Goal: Information Seeking & Learning: Check status

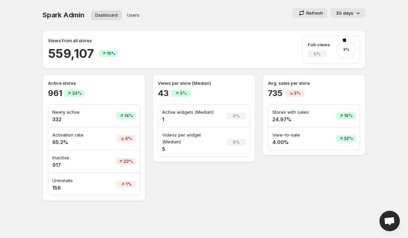
click at [73, 51] on h2 "559,107" at bounding box center [71, 53] width 46 height 16
click at [202, 47] on div "Views from all stores 559,107 16% Full-views 0% 5 %" at bounding box center [204, 49] width 312 height 28
click at [74, 136] on p "Activation rate" at bounding box center [74, 134] width 45 height 7
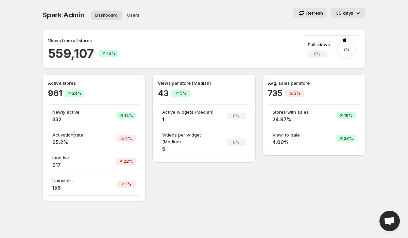
click at [74, 136] on p "Activation rate" at bounding box center [74, 134] width 45 height 7
click at [177, 136] on p "Videos per widget (Median)" at bounding box center [190, 138] width 56 height 14
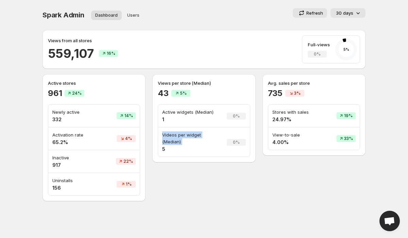
click at [210, 117] on h4 "1" at bounding box center [190, 119] width 56 height 7
click at [189, 81] on p "Views per store (Median)" at bounding box center [204, 83] width 92 height 7
click at [209, 86] on p "Views per store (Median)" at bounding box center [204, 83] width 92 height 7
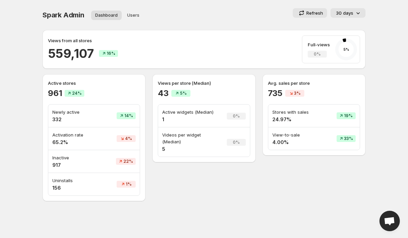
click at [209, 86] on p "Views per store (Median)" at bounding box center [204, 83] width 92 height 7
click at [187, 81] on p "Views per store (Median)" at bounding box center [204, 83] width 92 height 7
click at [206, 83] on p "Views per store (Median)" at bounding box center [204, 83] width 92 height 7
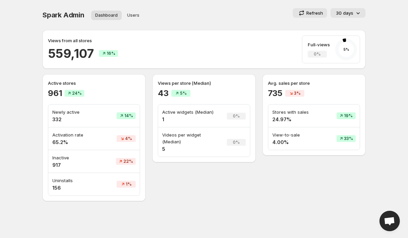
click at [206, 83] on p "Views per store (Median)" at bounding box center [204, 83] width 92 height 7
click at [244, 90] on div "43 5%" at bounding box center [204, 93] width 92 height 11
click at [210, 81] on p "Views per store (Median)" at bounding box center [204, 83] width 92 height 7
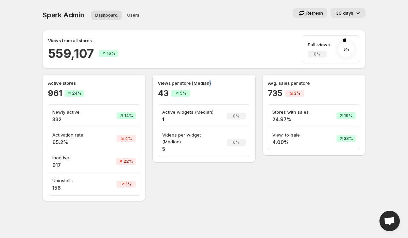
click at [210, 81] on p "Views per store (Median)" at bounding box center [204, 83] width 92 height 7
click at [241, 5] on div "Spark Admin. This page is ready Spark Admin Dashboard Users More views Dashboar…" at bounding box center [204, 15] width 323 height 30
click at [133, 16] on span "Users" at bounding box center [133, 15] width 12 height 5
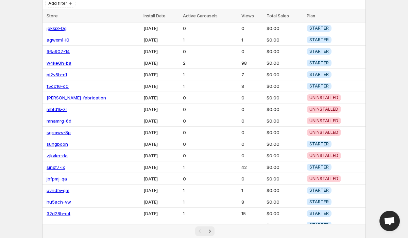
scroll to position [74, 0]
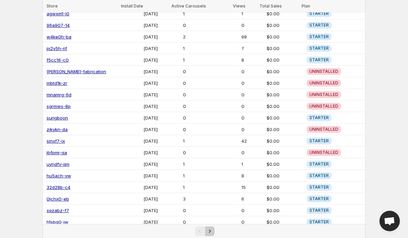
click at [209, 232] on icon "Next" at bounding box center [209, 231] width 7 height 7
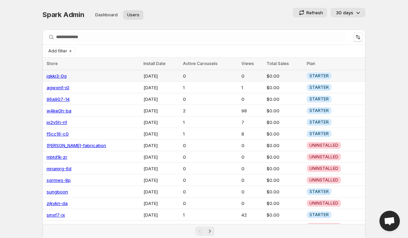
scroll to position [0, 0]
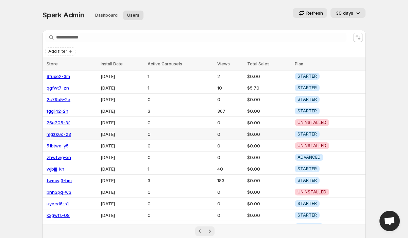
scroll to position [74, 0]
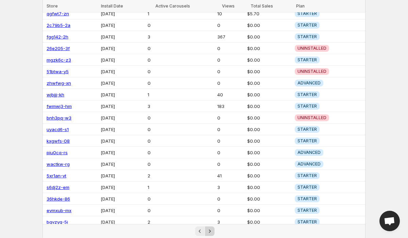
click at [211, 231] on icon "Next" at bounding box center [209, 231] width 7 height 7
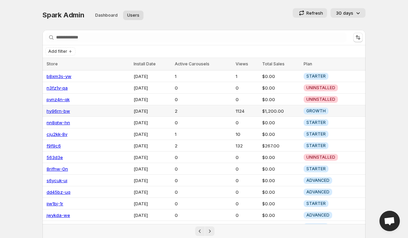
click at [272, 110] on td "$1,200.00" at bounding box center [281, 111] width 42 height 12
click at [277, 110] on td "$1,200.00" at bounding box center [281, 111] width 42 height 12
click at [274, 141] on td "$267.00" at bounding box center [281, 146] width 42 height 12
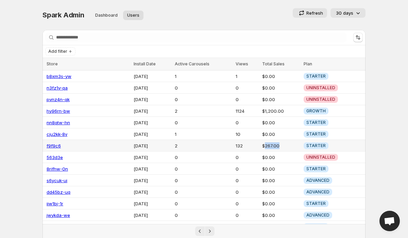
click at [274, 141] on td "$267.00" at bounding box center [281, 146] width 42 height 12
click at [283, 143] on td "$267.00" at bounding box center [281, 146] width 42 height 12
click at [268, 144] on td "$267.00" at bounding box center [281, 146] width 42 height 12
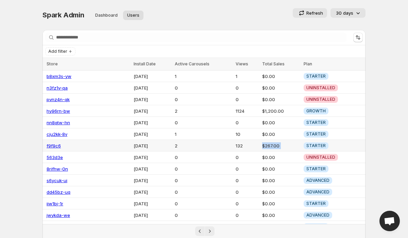
click at [268, 144] on td "$267.00" at bounding box center [281, 146] width 42 height 12
click at [270, 144] on td "$267.00" at bounding box center [281, 146] width 42 height 12
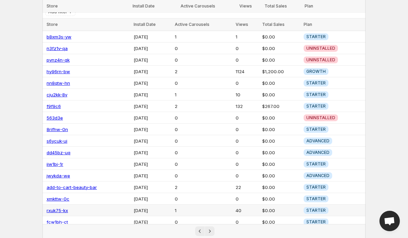
scroll to position [74, 0]
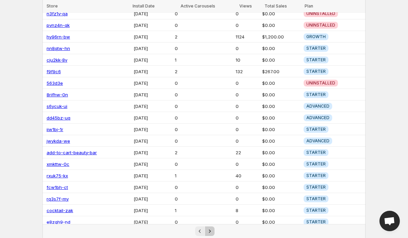
click at [210, 231] on icon "Next" at bounding box center [209, 231] width 7 height 7
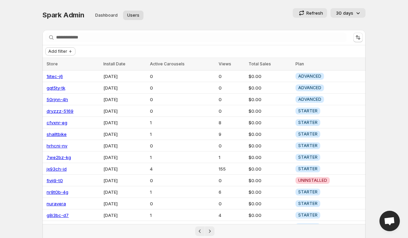
click at [65, 50] on span "Add filter" at bounding box center [57, 51] width 19 height 5
click at [53, 65] on span "Subscription Plan" at bounding box center [59, 64] width 37 height 5
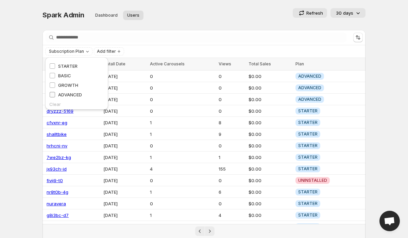
click at [69, 95] on span "ADVANCED" at bounding box center [70, 94] width 24 height 5
click at [180, 5] on div "Spark Admin. This page is ready Spark Admin Dashboard Users More views Dashboar…" at bounding box center [204, 15] width 323 height 30
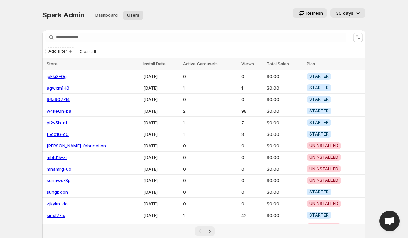
click at [57, 18] on span "Spark Admin" at bounding box center [64, 15] width 42 height 8
click at [69, 18] on span "Spark Admin" at bounding box center [64, 15] width 42 height 8
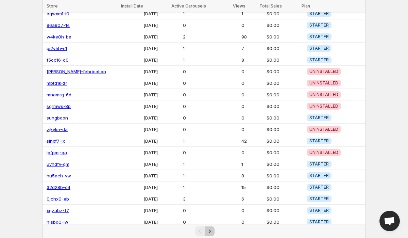
click at [208, 227] on button "Next" at bounding box center [210, 231] width 10 height 10
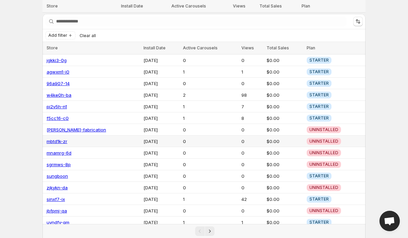
scroll to position [0, 0]
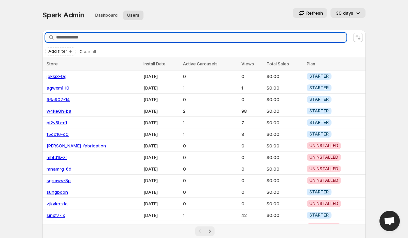
click at [77, 37] on input "Search stores" at bounding box center [201, 38] width 290 height 10
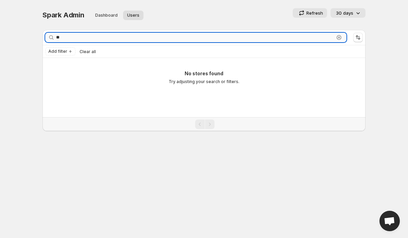
type input "*"
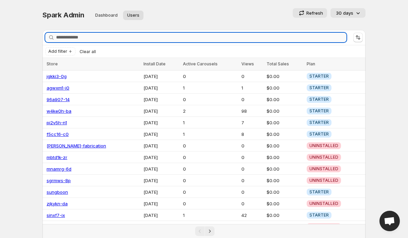
click at [61, 40] on input "Search stores" at bounding box center [201, 38] width 290 height 10
paste input "**********"
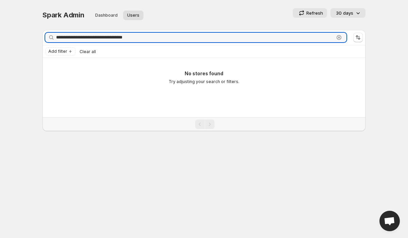
drag, startPoint x: 72, startPoint y: 39, endPoint x: 48, endPoint y: 39, distance: 23.8
click at [48, 39] on div "**********" at bounding box center [195, 38] width 301 height 10
type input "**********"
click at [78, 36] on input "**********" at bounding box center [195, 38] width 278 height 10
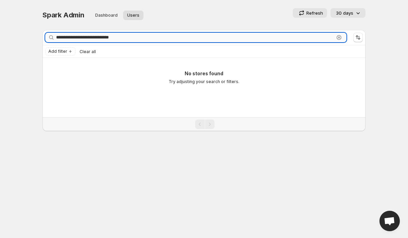
click at [78, 36] on input "**********" at bounding box center [195, 38] width 278 height 10
click at [127, 39] on input "**********" at bounding box center [195, 38] width 278 height 10
click at [68, 15] on span "Spark Admin" at bounding box center [64, 15] width 42 height 8
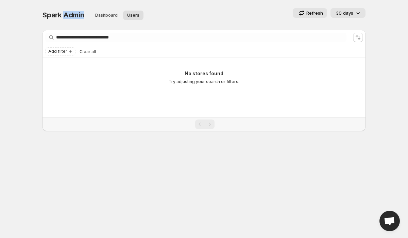
click at [68, 15] on span "Spark Admin" at bounding box center [64, 15] width 42 height 8
click at [199, 0] on div "Spark Admin. This page is ready Spark Admin Dashboard Users More views Dashboar…" at bounding box center [204, 15] width 323 height 30
click at [355, 39] on icon "Sort the results" at bounding box center [358, 37] width 7 height 7
click at [248, 25] on div "Spark Admin. This page is ready Spark Admin Dashboard Users More views Dashboar…" at bounding box center [204, 15] width 323 height 30
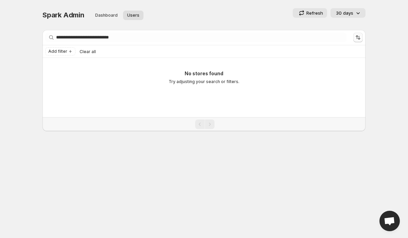
click at [357, 36] on icon "Sort the results" at bounding box center [358, 37] width 7 height 7
click at [191, 8] on div "Spark Admin. This page is ready Spark Admin Dashboard Users More views Dashboar…" at bounding box center [204, 15] width 323 height 30
click at [69, 52] on icon "Add filter" at bounding box center [70, 51] width 5 height 5
click at [54, 66] on span "Subscription Plan" at bounding box center [59, 64] width 37 height 5
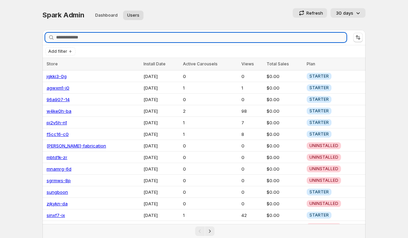
click at [83, 38] on input "Search stores" at bounding box center [201, 38] width 290 height 10
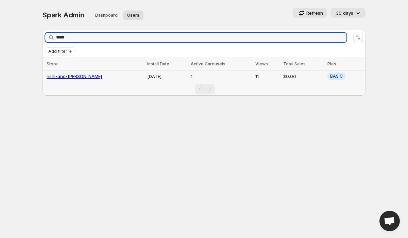
type input "*****"
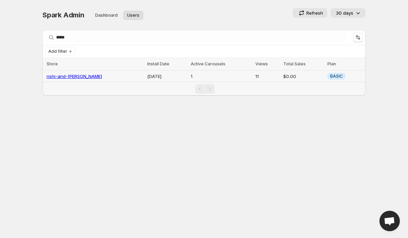
click at [69, 73] on link "rishi-and-[PERSON_NAME]" at bounding box center [74, 75] width 55 height 5
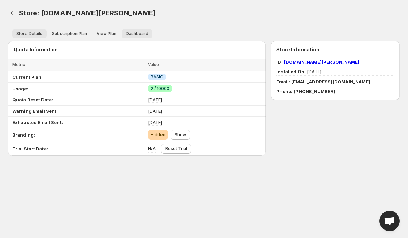
click at [133, 35] on span "Dashboard" at bounding box center [137, 33] width 22 height 5
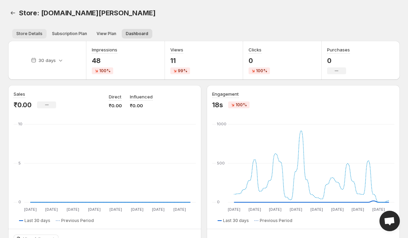
click at [27, 32] on span "Store Details" at bounding box center [29, 33] width 26 height 5
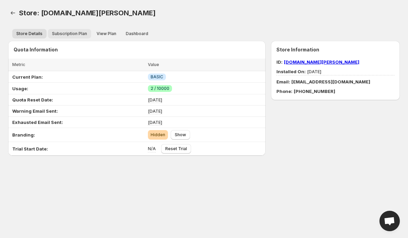
click at [61, 33] on span "Subscription Plan" at bounding box center [69, 33] width 35 height 5
select select "*****"
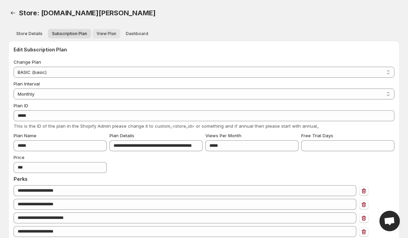
click at [105, 36] on span "View Plan" at bounding box center [107, 33] width 20 height 5
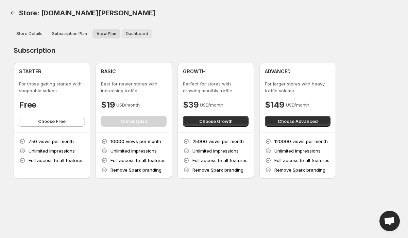
click at [132, 35] on span "Dashboard" at bounding box center [137, 33] width 22 height 5
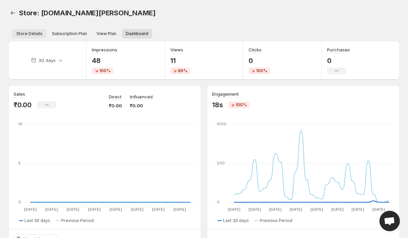
click at [22, 30] on button "Store Details" at bounding box center [29, 34] width 34 height 10
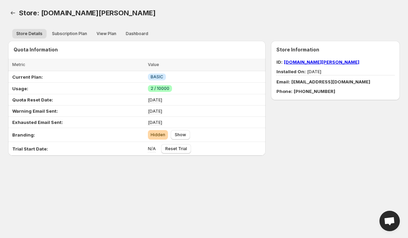
click at [325, 61] on link "[DOMAIN_NAME][PERSON_NAME]" at bounding box center [322, 61] width 76 height 5
click at [13, 13] on icon "Back" at bounding box center [13, 13] width 7 height 7
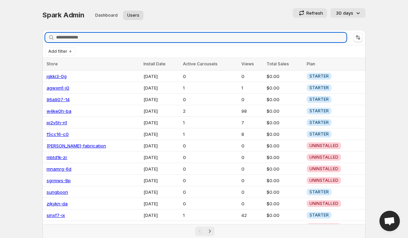
click at [59, 19] on div "Spark Admin Dashboard Users More views Dashboard Users More views" at bounding box center [112, 15] width 138 height 14
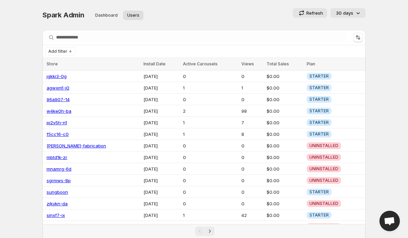
click at [59, 19] on div "Spark Admin Dashboard Users More views Dashboard Users More views" at bounding box center [112, 15] width 138 height 14
click at [61, 17] on span "Spark Admin" at bounding box center [64, 15] width 42 height 8
click at [71, 17] on span "Spark Admin" at bounding box center [64, 15] width 42 height 8
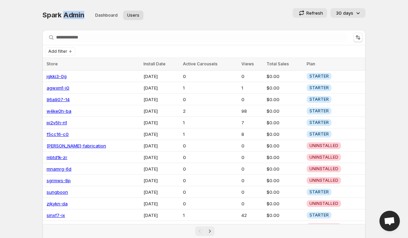
click at [71, 17] on span "Spark Admin" at bounding box center [64, 15] width 42 height 8
click at [63, 17] on span "Spark Admin" at bounding box center [64, 15] width 42 height 8
click at [194, 2] on div "Spark Admin. This page is ready Spark Admin Dashboard Users More views Dashboar…" at bounding box center [204, 15] width 323 height 30
click at [57, 16] on span "Spark Admin" at bounding box center [64, 15] width 42 height 8
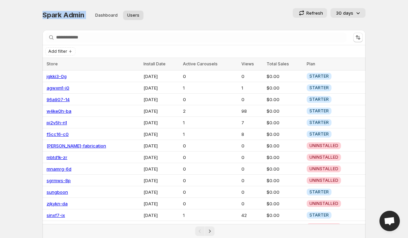
click at [57, 16] on span "Spark Admin" at bounding box center [64, 15] width 42 height 8
click at [78, 16] on span "Spark Admin" at bounding box center [64, 15] width 42 height 8
click at [96, 13] on span "Dashboard" at bounding box center [106, 15] width 22 height 5
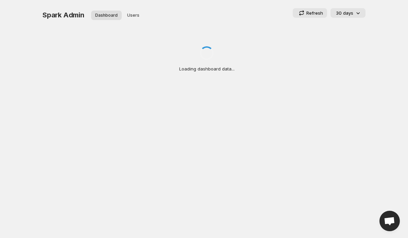
click at [355, 10] on icon at bounding box center [358, 13] width 7 height 7
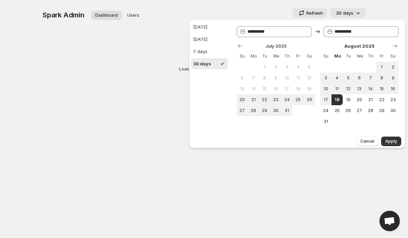
click at [272, 2] on div "Spark Admin. This page is ready Spark Admin Dashboard Users More views Dashboar…" at bounding box center [204, 15] width 323 height 30
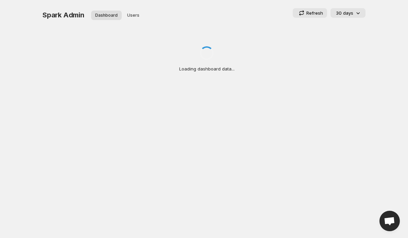
click at [350, 17] on button "30 days" at bounding box center [348, 13] width 35 height 10
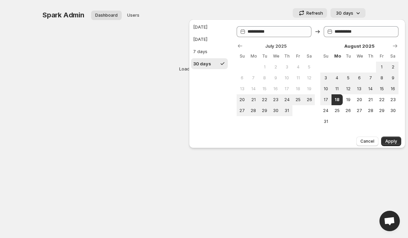
click at [197, 8] on div "Refresh 30 days" at bounding box center [275, 13] width 179 height 10
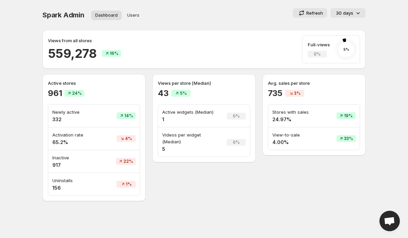
click at [61, 41] on p "Views from all stores" at bounding box center [70, 40] width 44 height 7
click at [77, 41] on p "Views from all stores" at bounding box center [70, 40] width 44 height 7
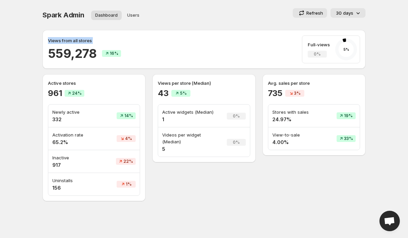
click at [77, 41] on p "Views from all stores" at bounding box center [70, 40] width 44 height 7
click at [132, 40] on div "Views from all stores 559,278 16% Full-views 0% 5 %" at bounding box center [204, 49] width 312 height 28
click at [64, 15] on span "Spark Admin" at bounding box center [64, 15] width 42 height 8
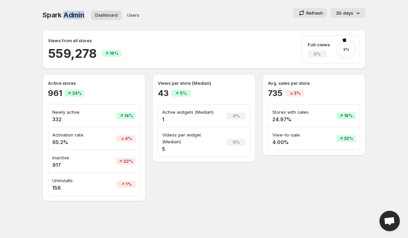
click at [64, 15] on span "Spark Admin" at bounding box center [64, 15] width 42 height 8
click at [354, 16] on div "30 days" at bounding box center [349, 13] width 26 height 7
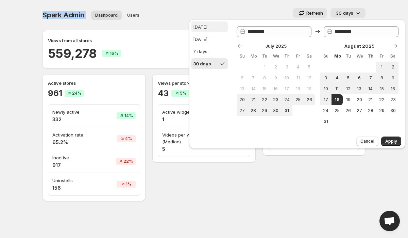
click at [203, 25] on div "[DATE]" at bounding box center [200, 26] width 14 height 7
type input "**********"
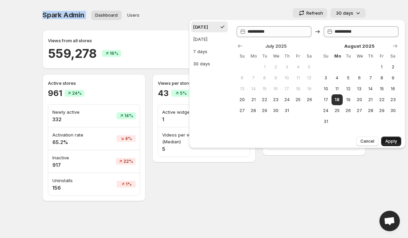
click at [392, 140] on span "Apply" at bounding box center [391, 140] width 12 height 5
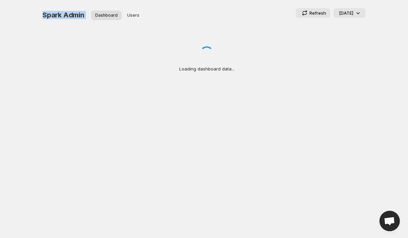
click at [53, 16] on span "Spark Admin" at bounding box center [64, 15] width 42 height 8
click at [65, 15] on span "Spark Admin" at bounding box center [64, 15] width 42 height 8
click at [50, 15] on span "Spark Admin" at bounding box center [64, 15] width 42 height 8
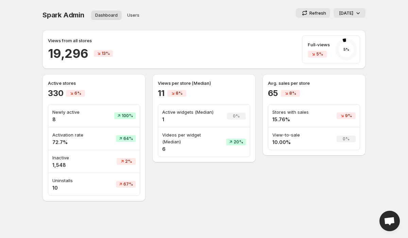
click at [183, 85] on p "Views per store (Median)" at bounding box center [204, 83] width 92 height 7
click at [199, 83] on p "Views per store (Median)" at bounding box center [204, 83] width 92 height 7
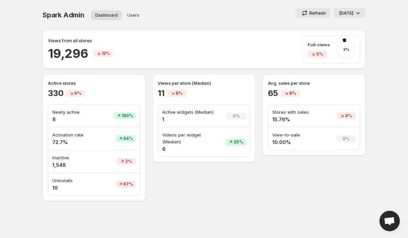
click at [199, 83] on p "Views per store (Median)" at bounding box center [204, 83] width 92 height 7
click at [217, 83] on p "Views per store (Median)" at bounding box center [204, 83] width 92 height 7
click at [289, 113] on p "Stores with sales" at bounding box center [296, 112] width 49 height 7
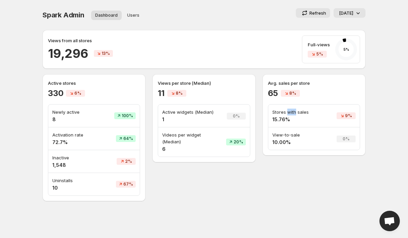
click at [289, 113] on p "Stores with sales" at bounding box center [296, 112] width 49 height 7
click at [313, 114] on p "Stores with sales" at bounding box center [296, 112] width 49 height 7
click at [297, 114] on p "Stores with sales" at bounding box center [296, 112] width 49 height 7
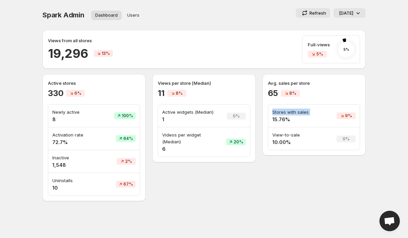
click at [283, 114] on p "Stores with sales" at bounding box center [296, 112] width 49 height 7
click at [300, 114] on p "Stores with sales" at bounding box center [296, 112] width 49 height 7
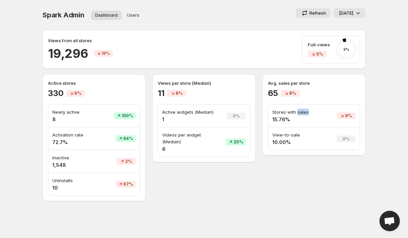
click at [300, 114] on p "Stores with sales" at bounding box center [296, 112] width 49 height 7
click at [324, 118] on td "Stores with sales 15.76%" at bounding box center [296, 115] width 57 height 23
click at [293, 84] on p "Avg. sales per store" at bounding box center [314, 83] width 92 height 7
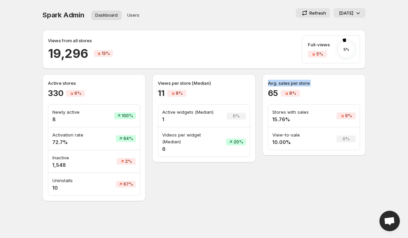
click at [307, 84] on p "Avg. sales per store" at bounding box center [314, 83] width 92 height 7
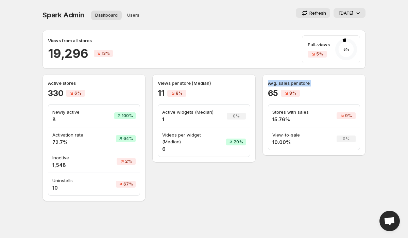
click at [343, 91] on div "65 8%" at bounding box center [314, 93] width 92 height 11
click at [279, 140] on h4 "10.00%" at bounding box center [296, 142] width 49 height 7
click at [294, 135] on p "View-to-sale" at bounding box center [296, 134] width 49 height 7
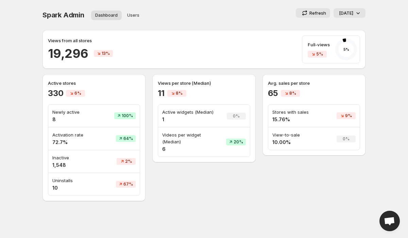
click at [294, 135] on p "View-to-sale" at bounding box center [296, 134] width 49 height 7
click at [311, 139] on h4 "10.00%" at bounding box center [296, 142] width 49 height 7
click at [276, 136] on p "View-to-sale" at bounding box center [296, 134] width 49 height 7
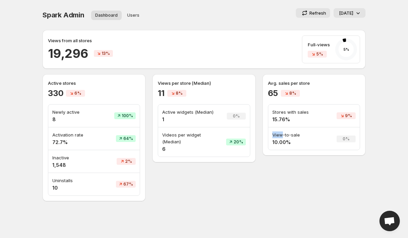
click at [276, 136] on p "View-to-sale" at bounding box center [296, 134] width 49 height 7
click at [287, 143] on h4 "10.00%" at bounding box center [296, 142] width 49 height 7
click at [307, 143] on h4 "10.00%" at bounding box center [296, 142] width 49 height 7
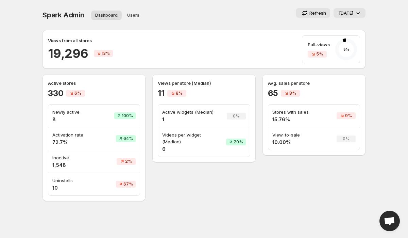
click at [291, 111] on p "Stores with sales" at bounding box center [296, 112] width 49 height 7
click at [303, 114] on p "Stores with sales" at bounding box center [296, 112] width 49 height 7
click at [58, 134] on p "Activation rate" at bounding box center [74, 134] width 44 height 7
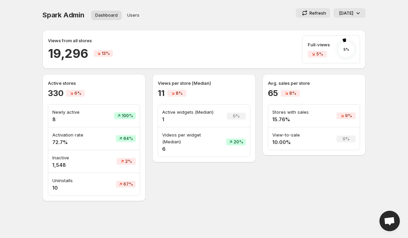
click at [58, 134] on p "Activation rate" at bounding box center [74, 134] width 44 height 7
click at [53, 105] on td "Newly active 8" at bounding box center [74, 115] width 52 height 23
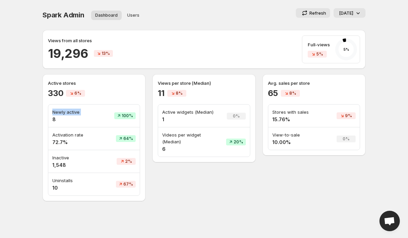
click at [55, 85] on p "Active stores" at bounding box center [94, 83] width 92 height 7
click at [57, 96] on h2 "330" at bounding box center [55, 93] width 15 height 11
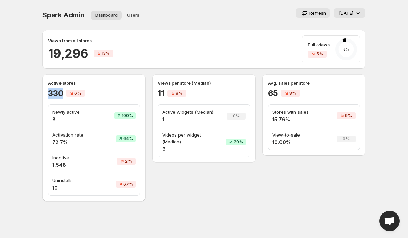
click at [57, 96] on h2 "330" at bounding box center [55, 93] width 15 height 11
click at [126, 96] on div "330 6%" at bounding box center [94, 93] width 92 height 11
click at [50, 15] on span "Spark Admin" at bounding box center [64, 15] width 42 height 8
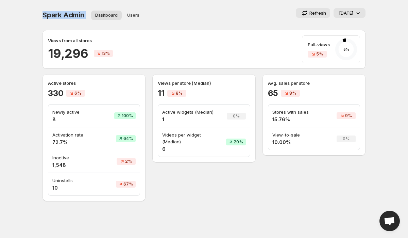
click at [234, 21] on div "Spark Admin Dashboard Users More views Dashboard Users More views Refresh [DATE]" at bounding box center [204, 15] width 323 height 14
click at [345, 14] on p "[DATE]" at bounding box center [346, 13] width 14 height 7
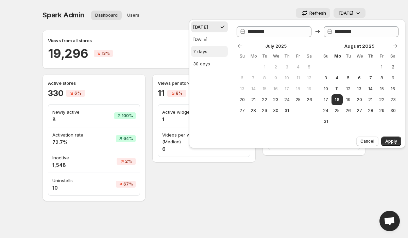
click at [203, 54] on div "7 days" at bounding box center [200, 51] width 14 height 7
type input "**********"
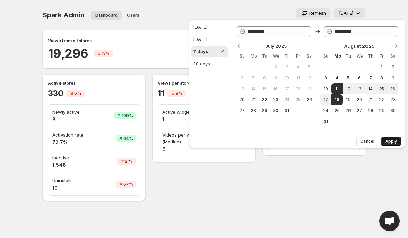
click at [393, 139] on span "Apply" at bounding box center [391, 140] width 12 height 5
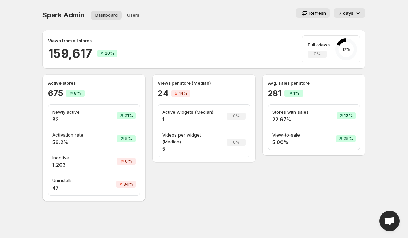
click at [195, 182] on div "Views per store (Median) 24 14% Active widgets (Median) 1 0% Videos per widget …" at bounding box center [203, 137] width 103 height 127
click at [170, 118] on h4 "1" at bounding box center [190, 119] width 56 height 7
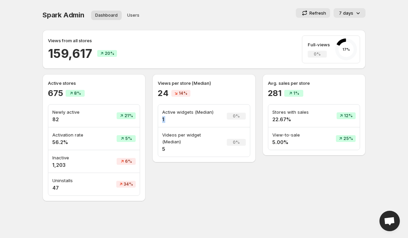
click at [180, 115] on p "Active widgets (Median)" at bounding box center [190, 112] width 56 height 7
click at [189, 115] on p "Active widgets (Median)" at bounding box center [190, 112] width 56 height 7
click at [285, 84] on p "Avg. sales per store" at bounding box center [314, 83] width 92 height 7
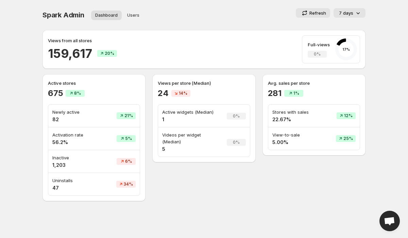
click at [285, 84] on p "Avg. sales per store" at bounding box center [314, 83] width 92 height 7
click at [315, 88] on div "281 1%" at bounding box center [314, 93] width 92 height 11
click at [317, 45] on p "Full-views" at bounding box center [319, 44] width 22 height 7
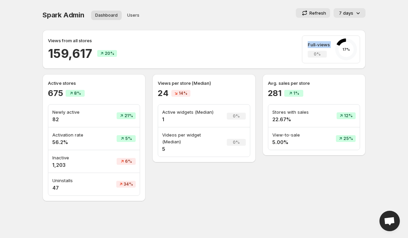
click at [317, 45] on p "Full-views" at bounding box center [319, 44] width 22 height 7
click at [323, 45] on p "Full-views" at bounding box center [319, 44] width 22 height 7
click at [60, 18] on span "Spark Admin" at bounding box center [64, 15] width 42 height 8
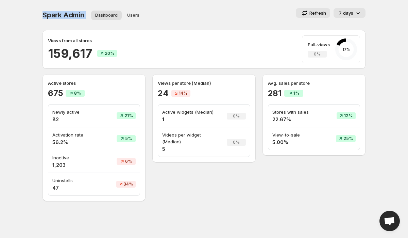
click at [77, 18] on span "Spark Admin" at bounding box center [64, 15] width 42 height 8
click at [76, 56] on h2 "159,617" at bounding box center [70, 53] width 44 height 16
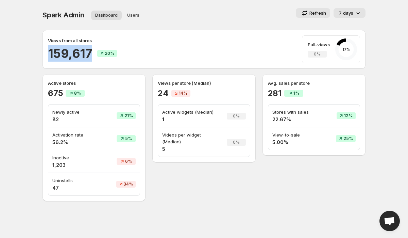
click at [76, 56] on h2 "159,617" at bounding box center [70, 53] width 44 height 16
click at [166, 59] on div "Views from all stores 159,617 20% Full-views 0% 17 %" at bounding box center [204, 49] width 312 height 28
click at [59, 47] on h2 "159,617" at bounding box center [70, 53] width 44 height 16
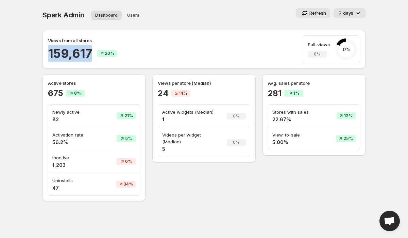
click at [59, 47] on h2 "159,617" at bounding box center [70, 53] width 44 height 16
click at [64, 50] on h2 "159,617" at bounding box center [70, 53] width 44 height 16
click at [155, 94] on div "Views per store (Median) 24 14% Active widgets (Median) 1 0% Videos per widget …" at bounding box center [203, 118] width 103 height 88
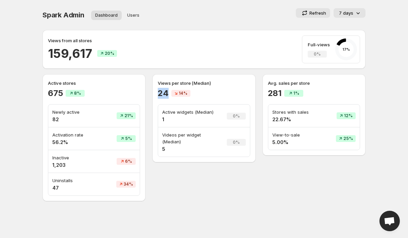
click at [155, 94] on div "Views per store (Median) 24 14% Active widgets (Median) 1 0% Videos per widget …" at bounding box center [203, 118] width 103 height 88
click at [193, 47] on div "Views from all stores 159,617 20% Full-views 0% 17 %" at bounding box center [204, 49] width 312 height 28
